Goal: Task Accomplishment & Management: Manage account settings

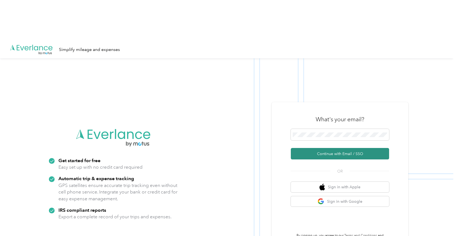
click at [307, 148] on button "Continue with Email / SSO" at bounding box center [340, 153] width 98 height 11
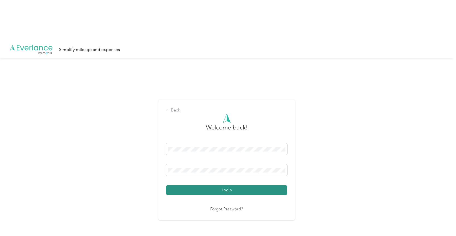
click at [220, 186] on button "Login" at bounding box center [226, 191] width 121 height 10
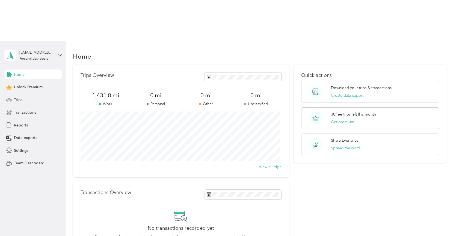
click at [44, 95] on div "Trips" at bounding box center [32, 100] width 57 height 10
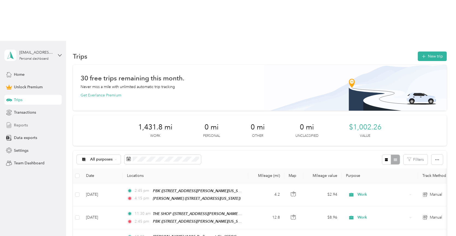
click at [21, 123] on span "Reports" at bounding box center [21, 126] width 14 height 6
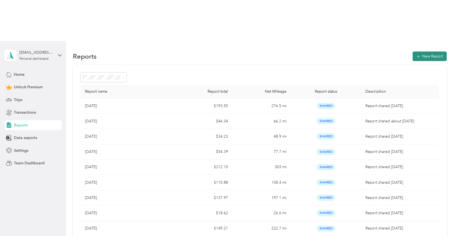
click at [421, 52] on button "New Report" at bounding box center [430, 57] width 34 height 10
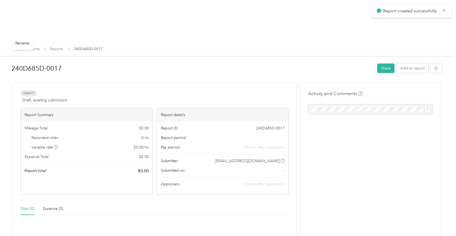
click at [39, 62] on h1 "240D685D-0017" at bounding box center [192, 68] width 362 height 13
click at [5, 41] on div "240D685D-0017 Share Add to report Draft Draft, awaiting submission View activit…" at bounding box center [226, 154] width 453 height 227
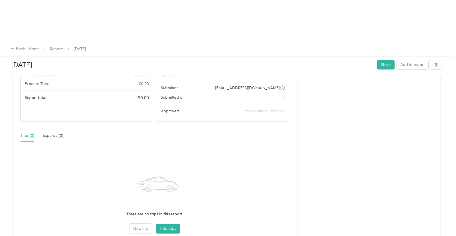
scroll to position [85, 0]
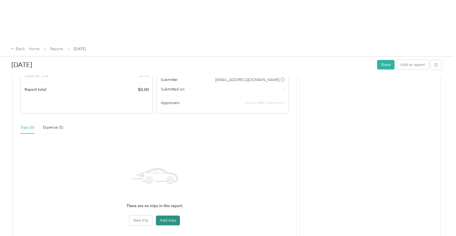
click at [167, 216] on button "Add trips" at bounding box center [168, 221] width 24 height 10
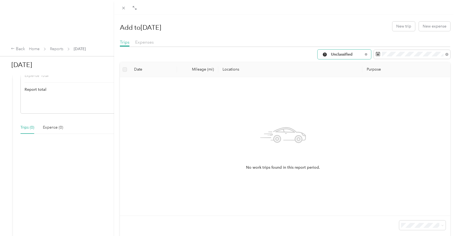
click at [339, 52] on div "Unclassified" at bounding box center [345, 55] width 54 height 10
click at [333, 83] on span "Work" at bounding box center [345, 84] width 36 height 6
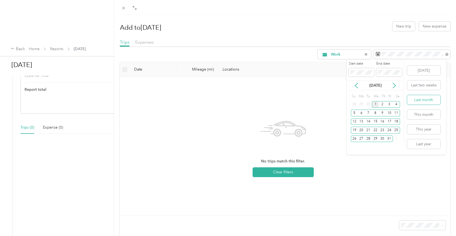
click at [419, 98] on button "Last month" at bounding box center [423, 100] width 33 height 10
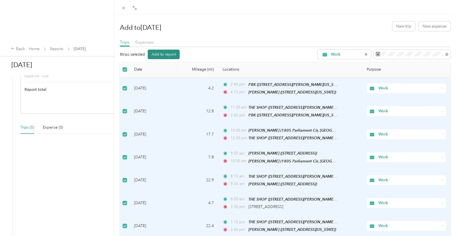
click at [160, 53] on button "Add to report" at bounding box center [164, 55] width 32 height 10
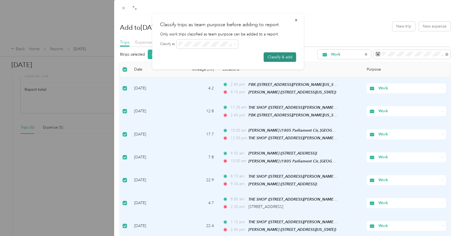
click at [276, 57] on button "Classify & add" at bounding box center [280, 57] width 32 height 10
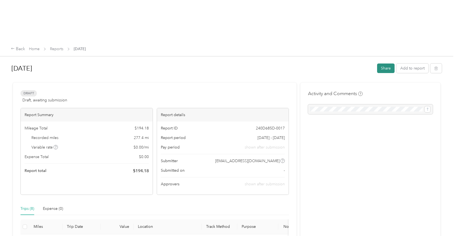
click at [382, 64] on button "Share" at bounding box center [385, 69] width 17 height 10
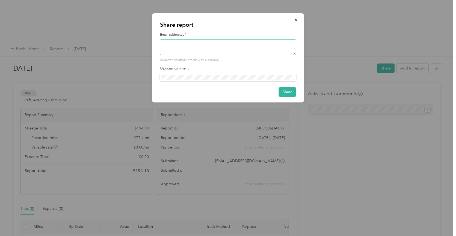
click at [198, 43] on textarea at bounding box center [228, 47] width 136 height 16
type textarea "[EMAIL_ADDRESS][DOMAIN_NAME]"
click at [285, 90] on button "Share" at bounding box center [287, 92] width 17 height 10
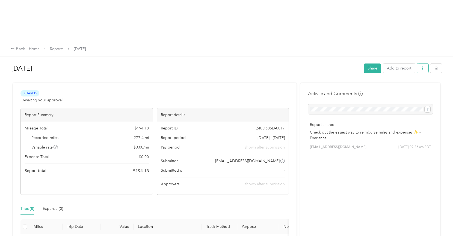
click at [421, 67] on icon "button" at bounding box center [423, 69] width 4 height 4
click at [408, 45] on span "Download" at bounding box center [406, 48] width 18 height 6
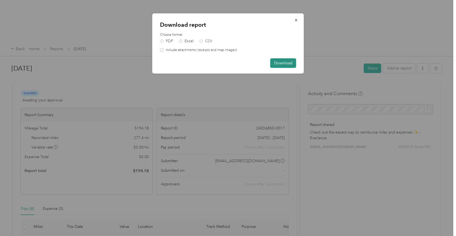
click at [288, 64] on button "Download" at bounding box center [283, 63] width 26 height 10
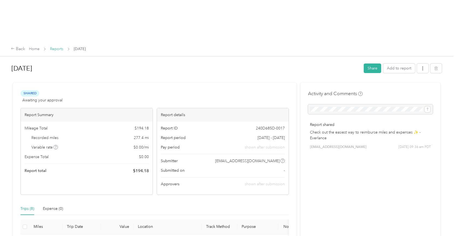
click at [62, 47] on link "Reports" at bounding box center [56, 49] width 13 height 5
